Goal: Use online tool/utility: Utilize a website feature to perform a specific function

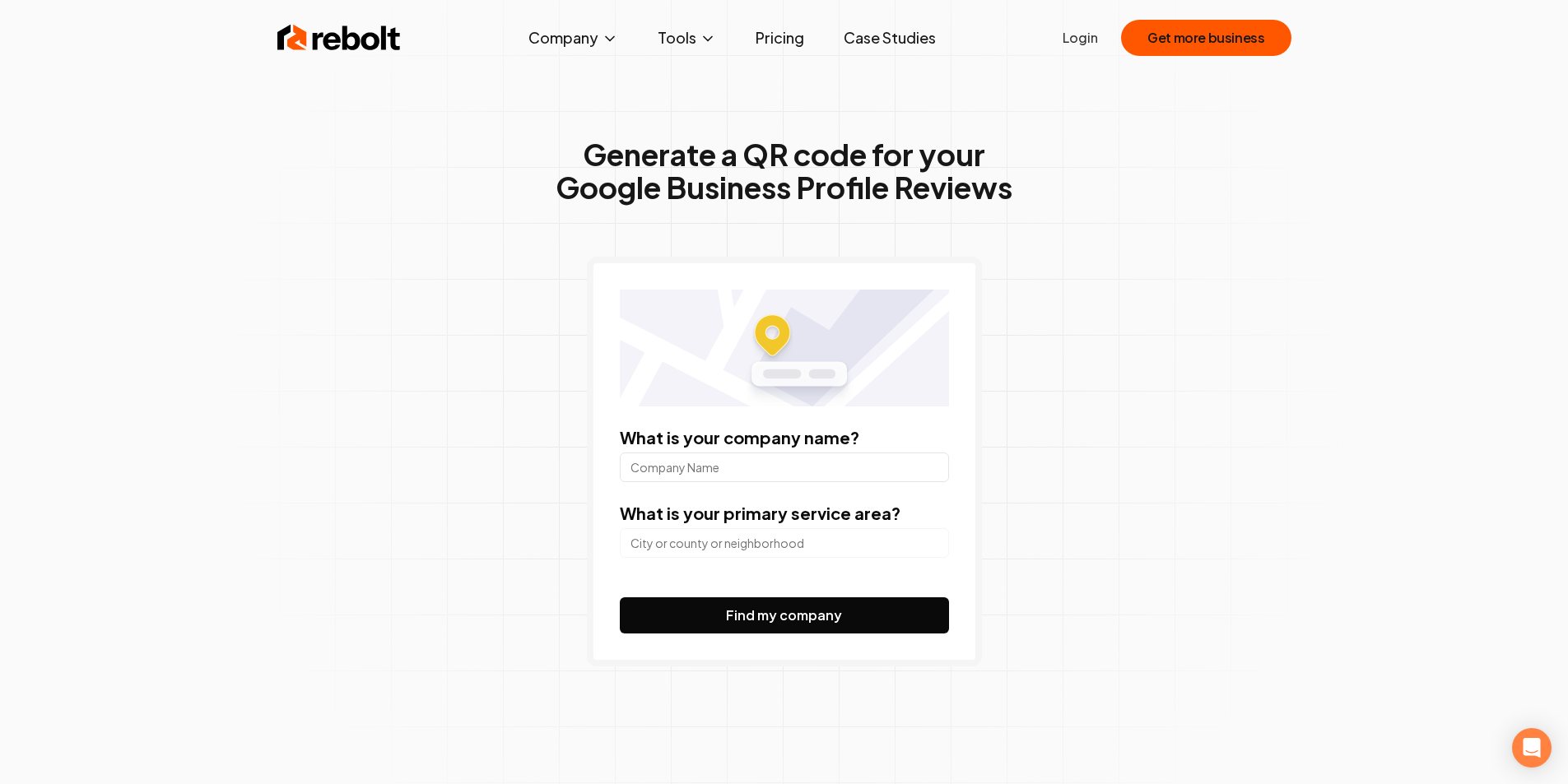
click at [715, 480] on input "What is your company name?" at bounding box center [784, 467] width 330 height 29
type input "Gimnas Triops"
click at [751, 547] on input "search" at bounding box center [784, 542] width 330 height 29
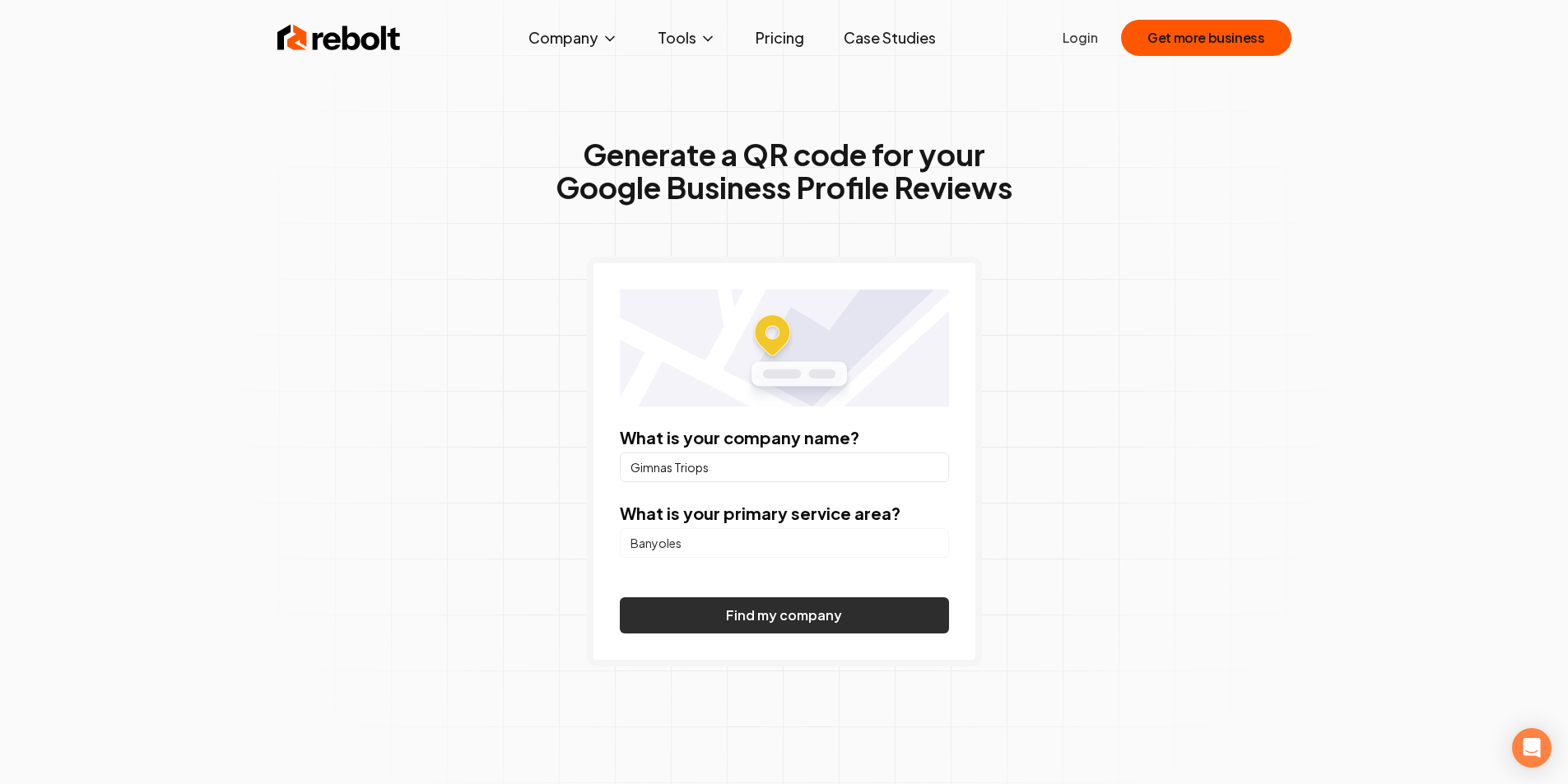
click at [771, 624] on button "Find my company" at bounding box center [784, 616] width 330 height 36
click at [818, 616] on button "Find my company" at bounding box center [784, 616] width 330 height 36
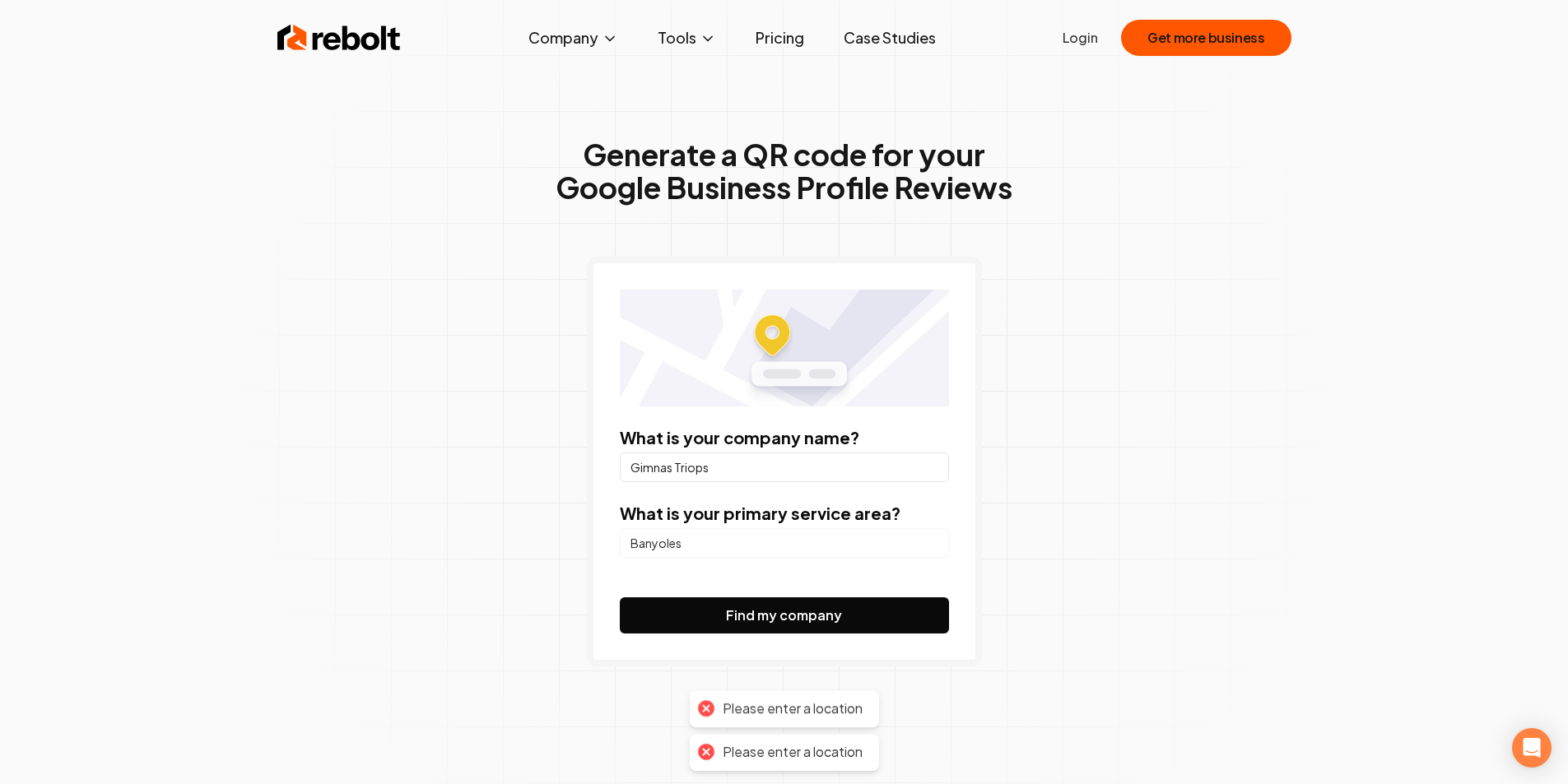
click at [731, 543] on input "Banyoles" at bounding box center [784, 542] width 330 height 29
drag, startPoint x: 731, startPoint y: 543, endPoint x: 525, endPoint y: 541, distance: 206.0
click at [529, 541] on div "Generate a QR code for your Google Business Profile Reviews What is your compan…" at bounding box center [784, 435] width 843 height 778
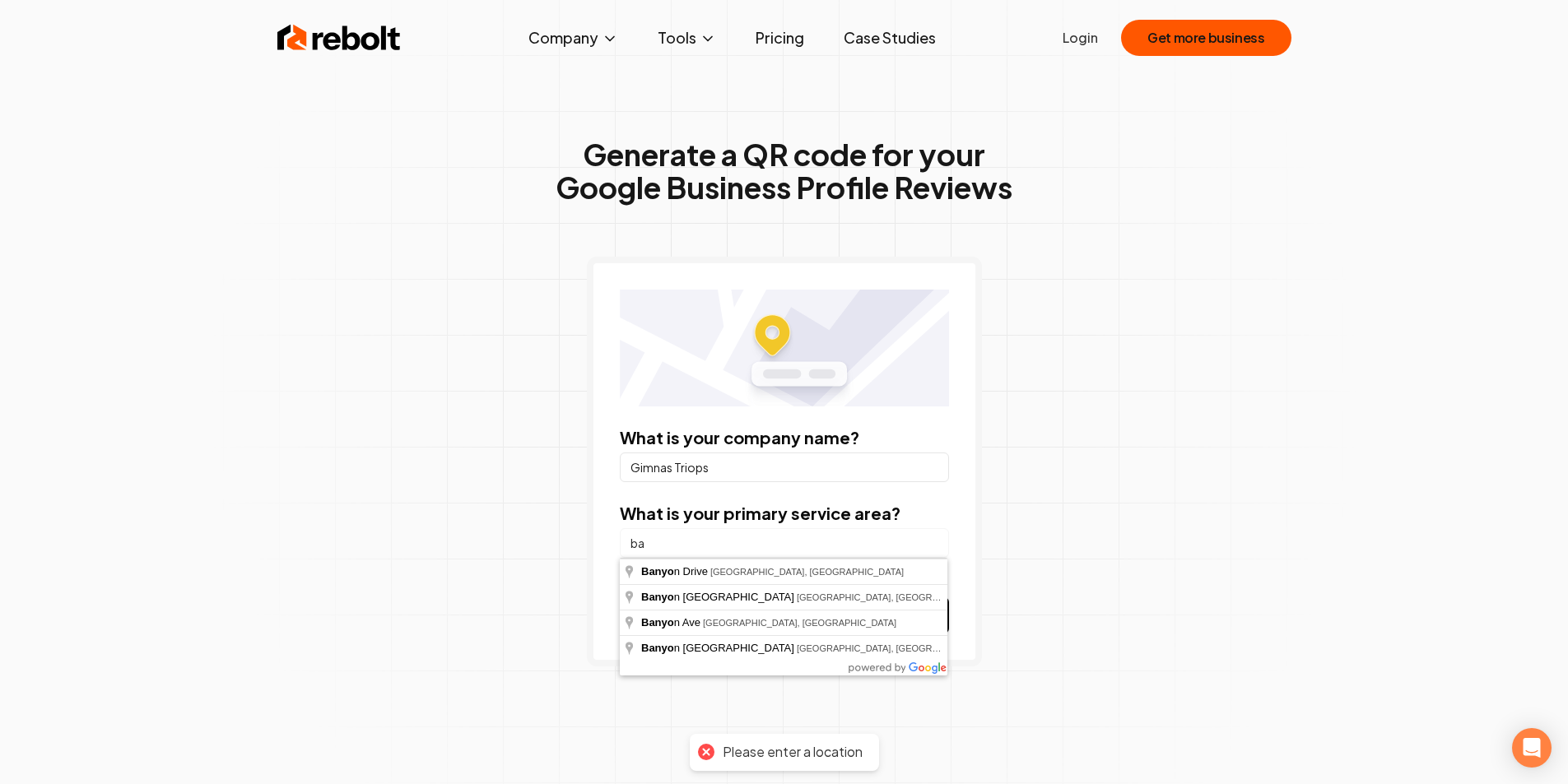
type input "b"
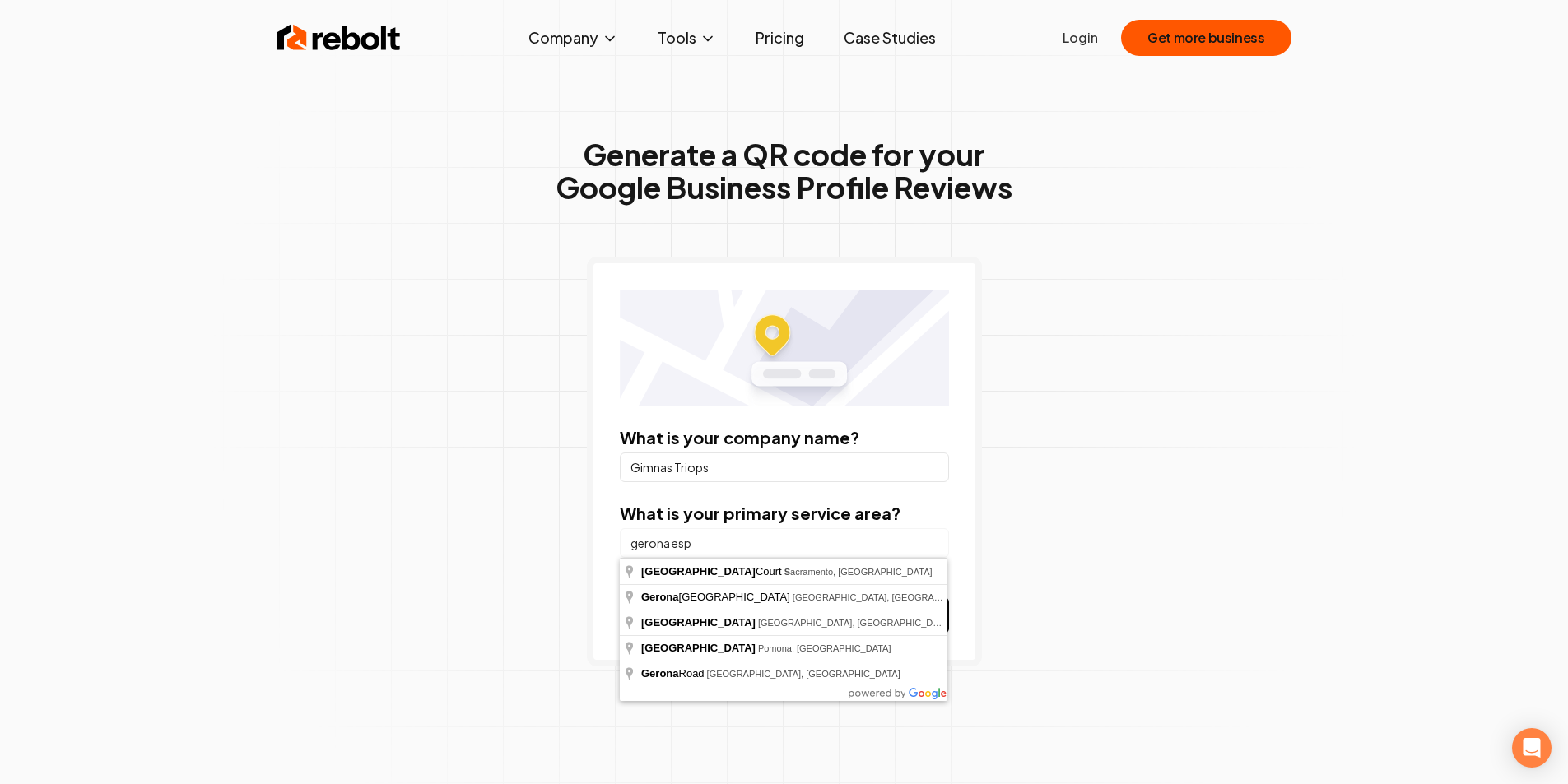
type input "[PERSON_NAME]"
